Goal: Task Accomplishment & Management: Use online tool/utility

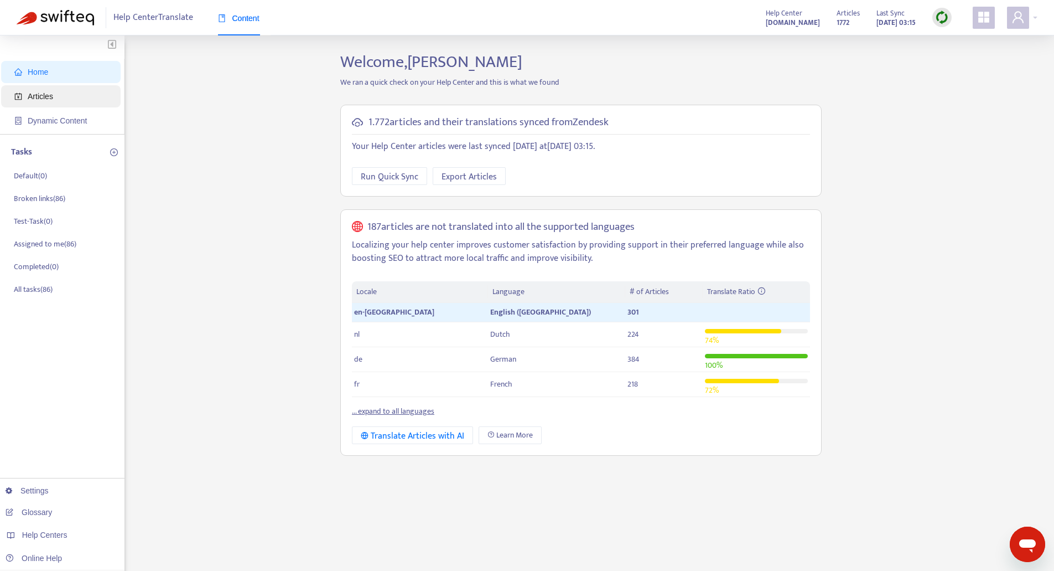
click at [56, 92] on span "Articles" at bounding box center [62, 96] width 97 height 22
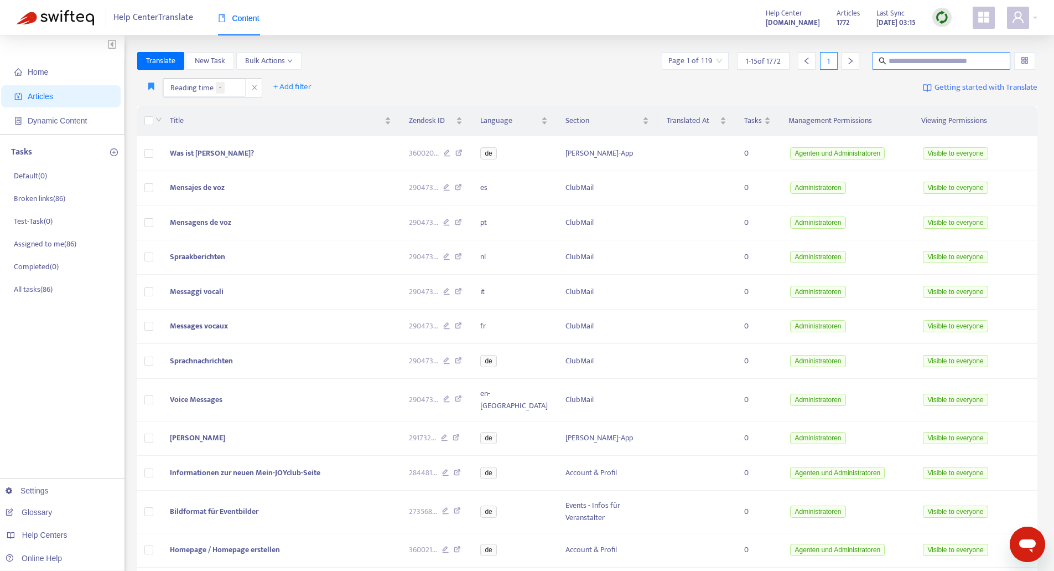
click at [918, 63] on input "text" at bounding box center [942, 61] width 106 height 12
type input "**********"
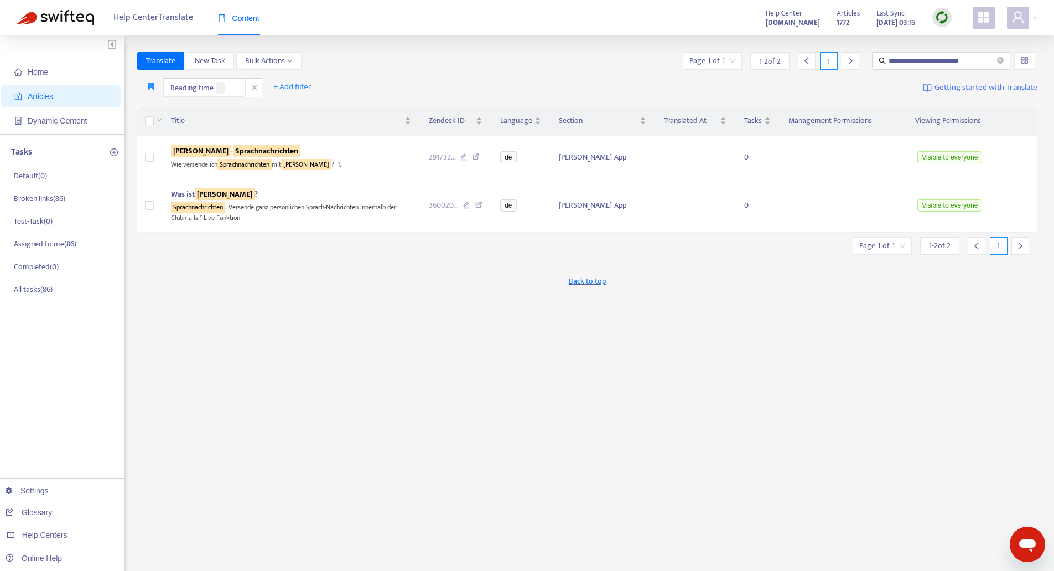
click at [314, 270] on div "Back to top" at bounding box center [587, 281] width 901 height 28
click at [254, 148] on sqkw "Sprachnachrichten" at bounding box center [267, 150] width 68 height 13
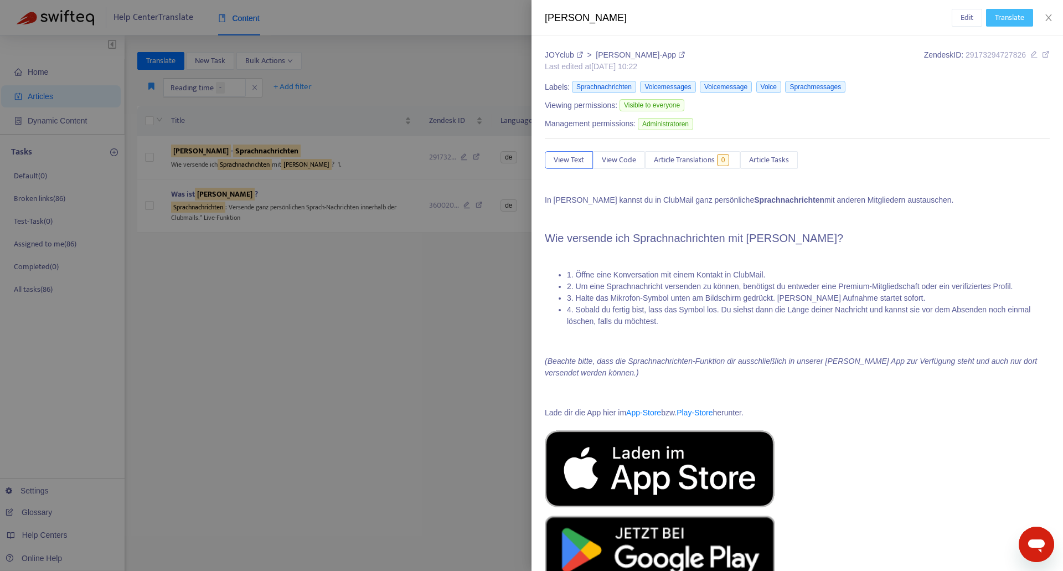
click at [1016, 19] on span "Translate" at bounding box center [1009, 18] width 29 height 12
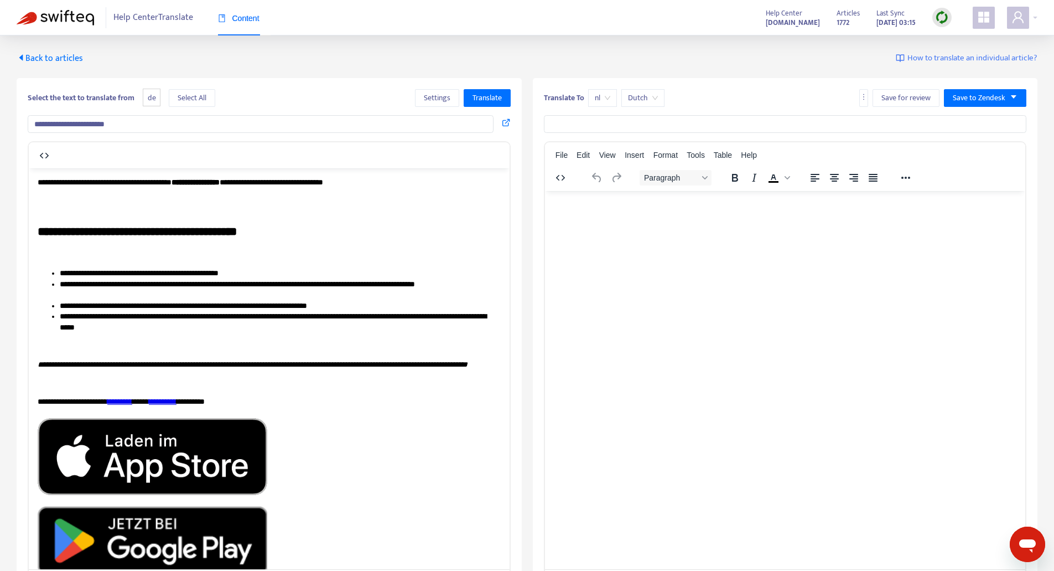
click at [35, 54] on span "Back to articles" at bounding box center [50, 58] width 66 height 15
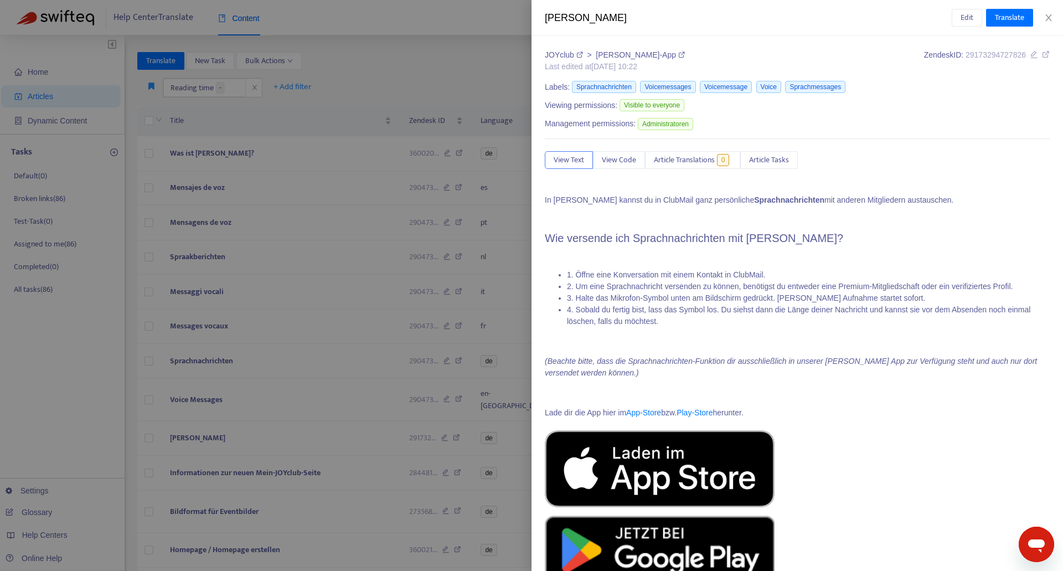
type input "**********"
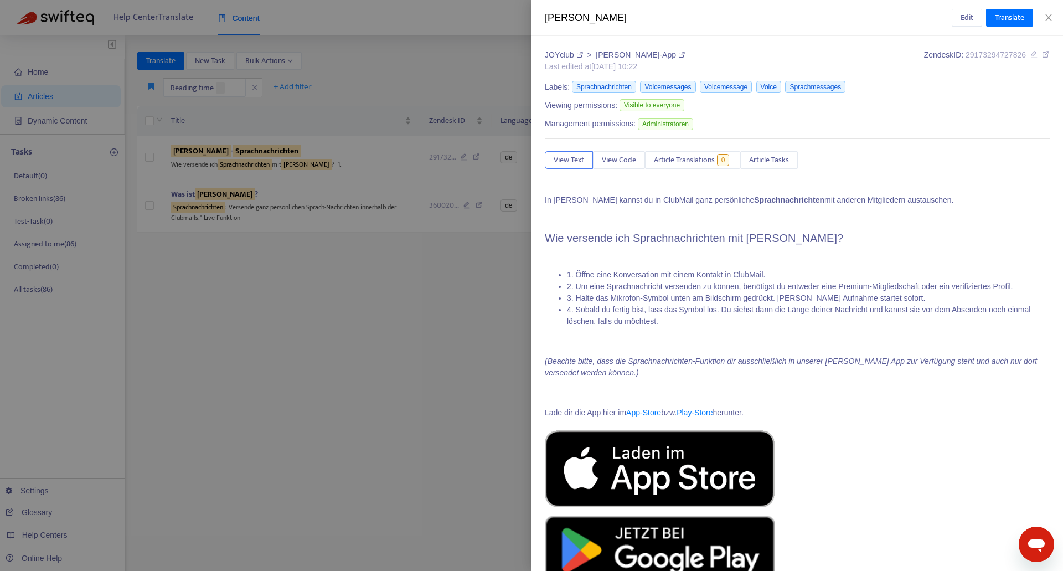
click at [1044, 15] on icon "close" at bounding box center [1048, 17] width 9 height 9
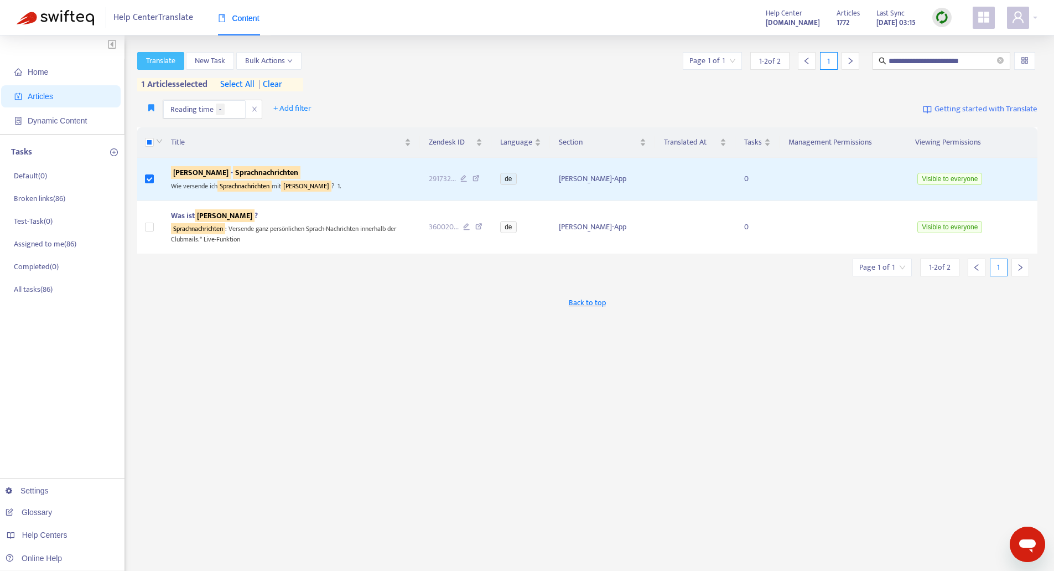
click at [158, 62] on span "Translate" at bounding box center [160, 61] width 29 height 12
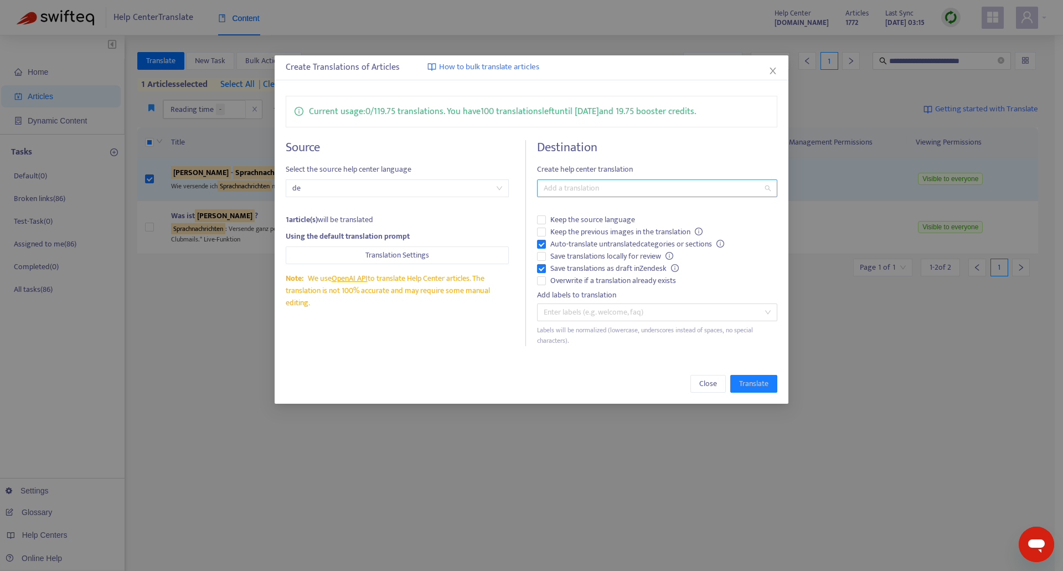
click at [577, 189] on div at bounding box center [652, 188] width 224 height 13
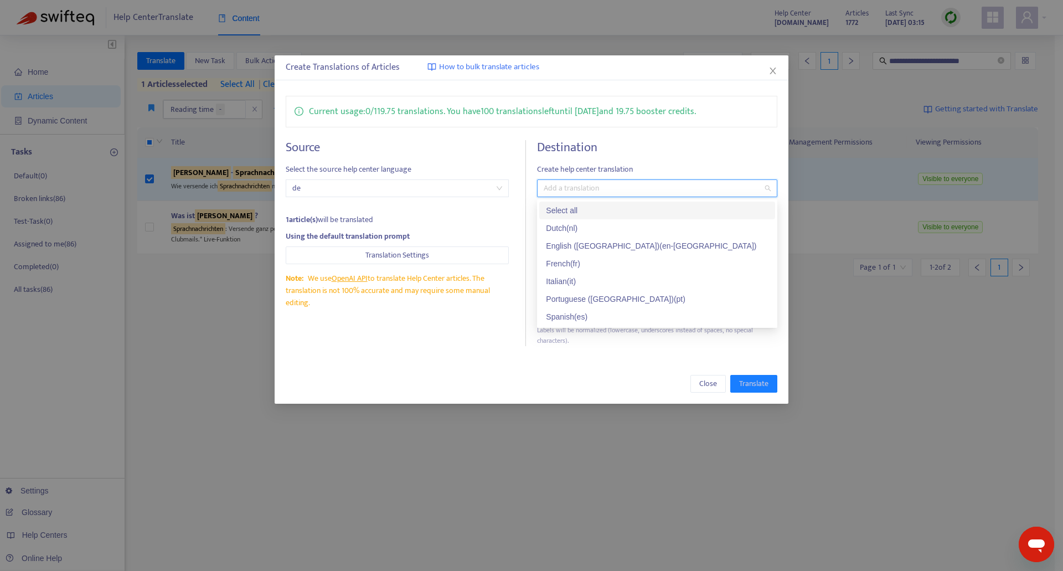
click at [599, 213] on div "Select all" at bounding box center [657, 210] width 223 height 12
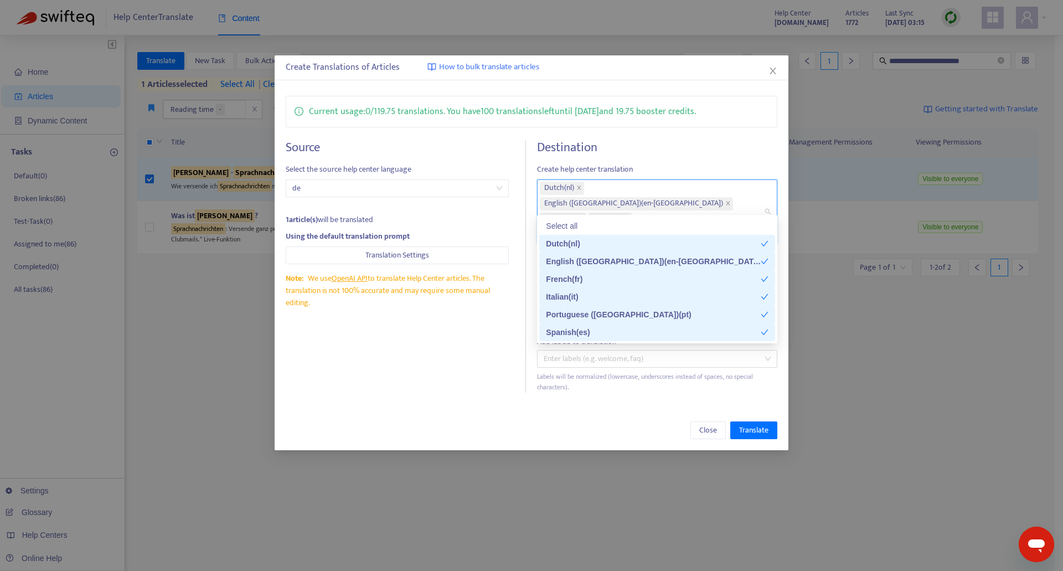
click at [471, 410] on div "Close Translate" at bounding box center [532, 430] width 514 height 40
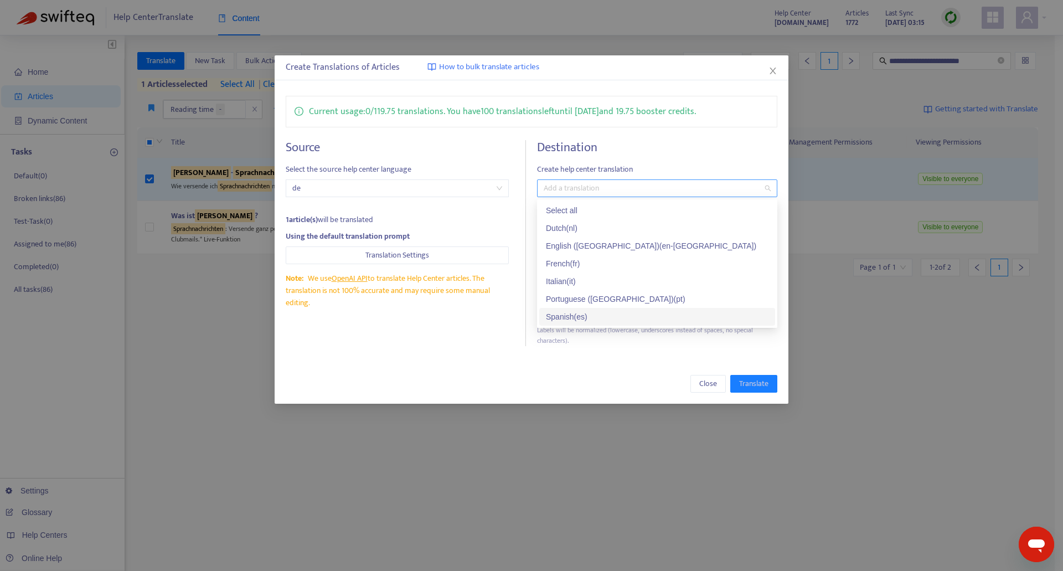
click at [568, 187] on div at bounding box center [652, 188] width 224 height 13
click at [580, 203] on div "Select all" at bounding box center [657, 210] width 236 height 18
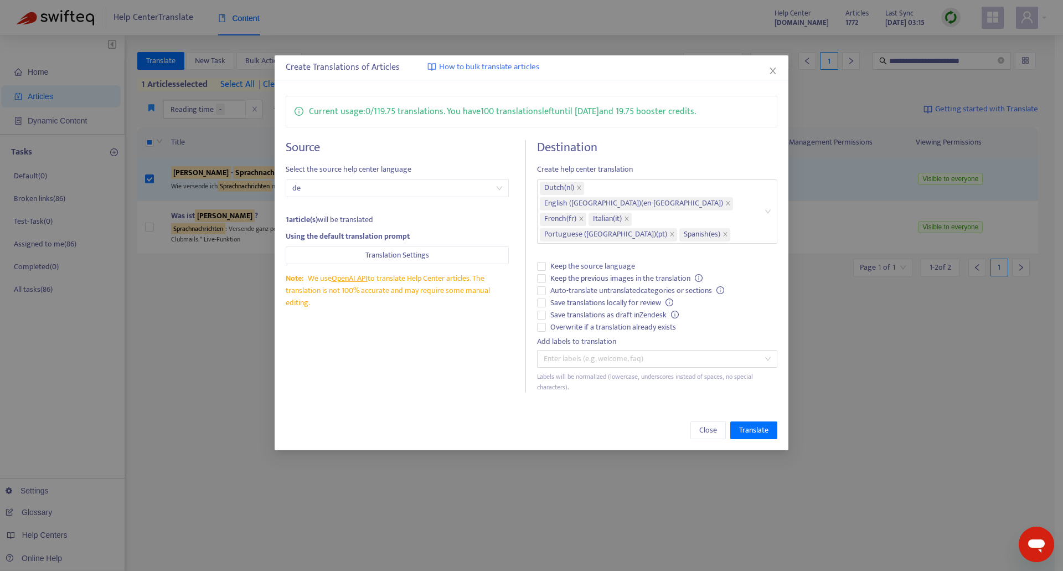
click at [464, 356] on div "Source Select the source help center language de 1 article(s) will be translate…" at bounding box center [406, 266] width 240 height 252
click at [637, 352] on div at bounding box center [652, 358] width 224 height 13
type input "****"
click at [563, 352] on span at bounding box center [565, 358] width 6 height 13
type input "**********"
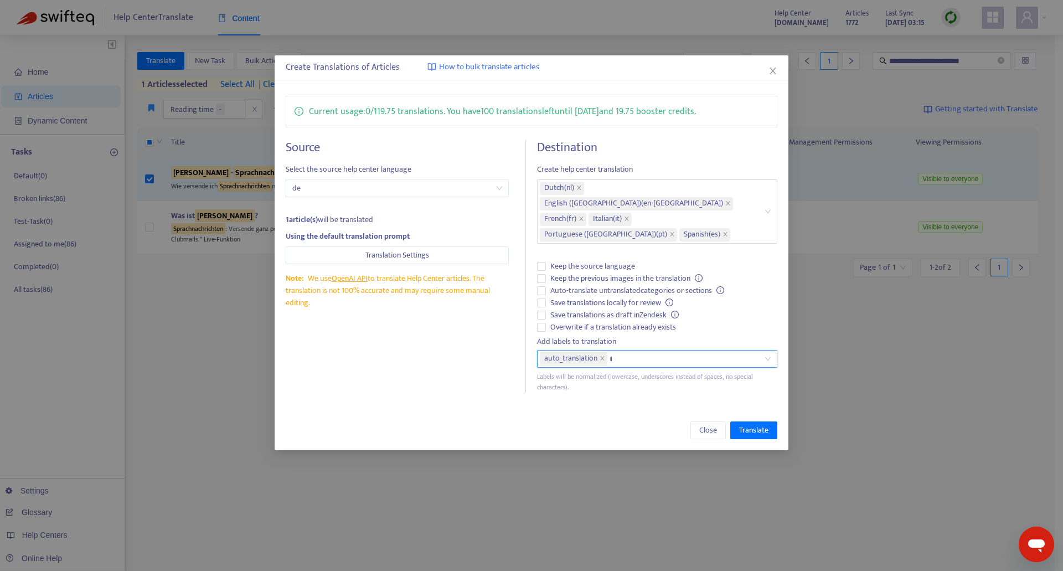
click at [598, 421] on div "Close Translate" at bounding box center [532, 430] width 492 height 18
click at [602, 355] on icon "close" at bounding box center [602, 358] width 6 height 6
click at [739, 424] on span "Translate" at bounding box center [753, 430] width 29 height 12
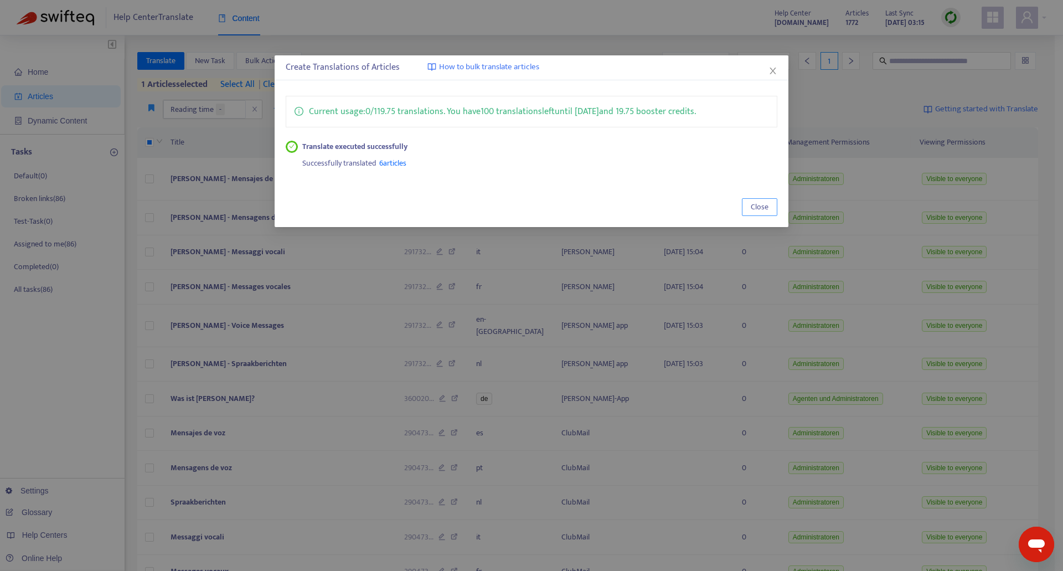
click at [758, 206] on span "Close" at bounding box center [760, 207] width 18 height 12
